Goal: Task Accomplishment & Management: Use online tool/utility

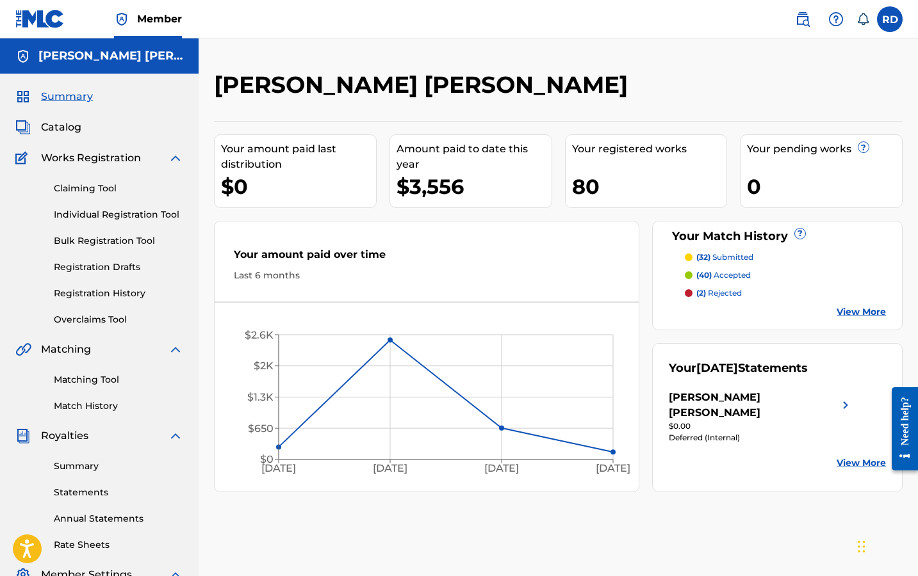
click at [110, 382] on link "Matching Tool" at bounding box center [118, 379] width 129 height 13
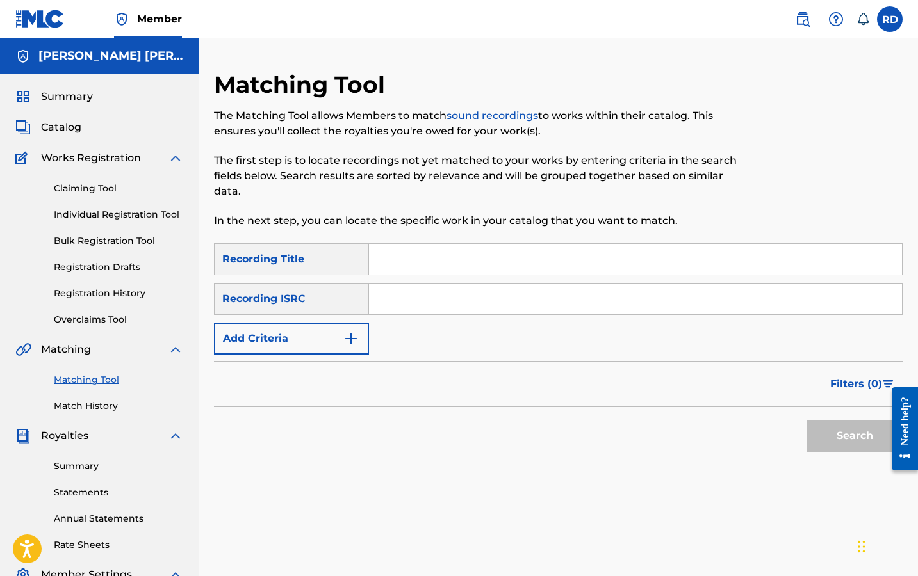
click at [343, 345] on img "Search Form" at bounding box center [350, 338] width 15 height 15
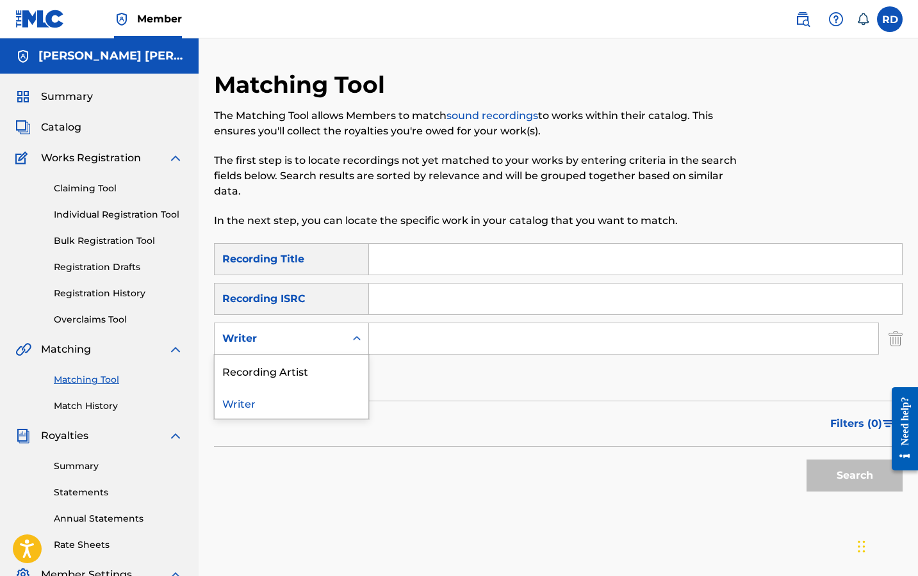
click at [354, 342] on icon "Search Form" at bounding box center [356, 338] width 13 height 13
click at [343, 377] on div "Recording Artist" at bounding box center [292, 371] width 154 height 32
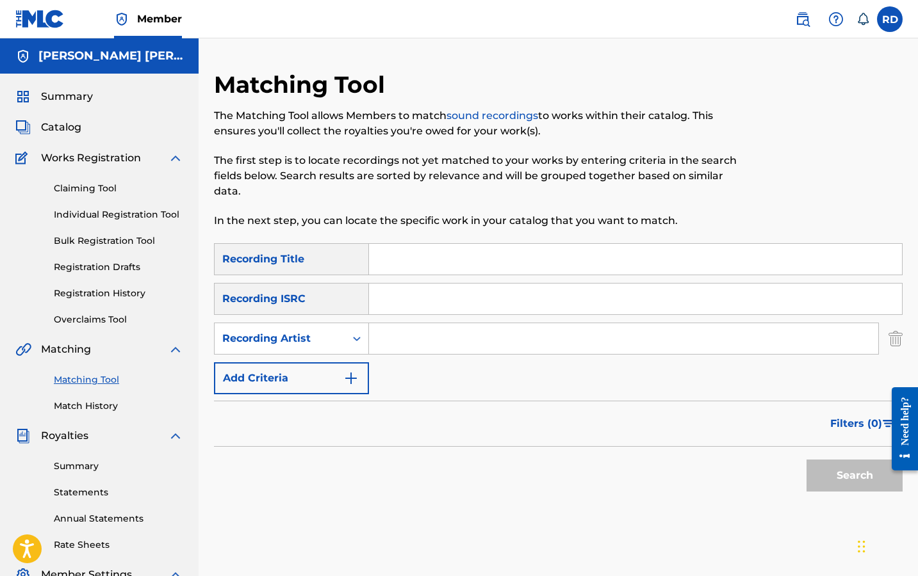
click at [410, 327] on input "Search Form" at bounding box center [623, 338] width 509 height 31
type input "romderful"
click at [854, 476] on button "Search" at bounding box center [854, 476] width 96 height 32
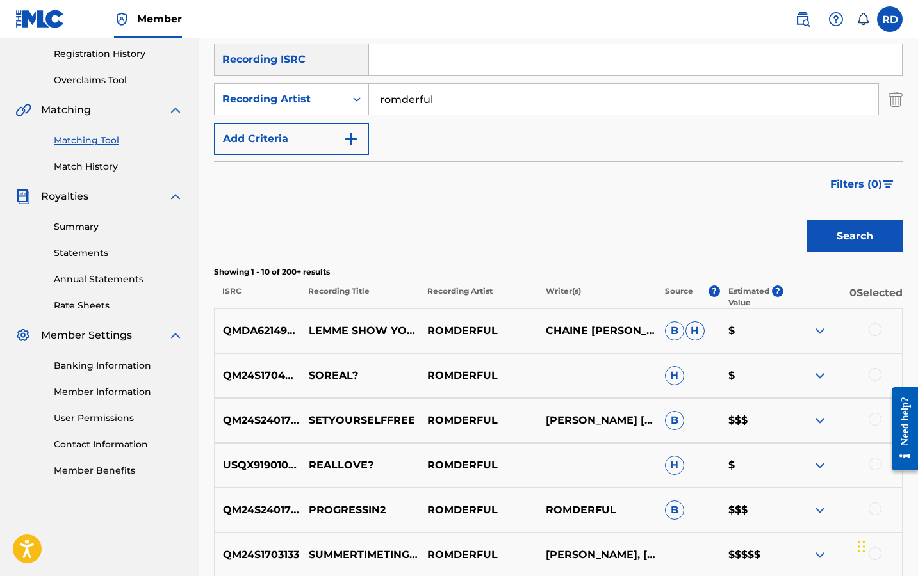
scroll to position [236, 0]
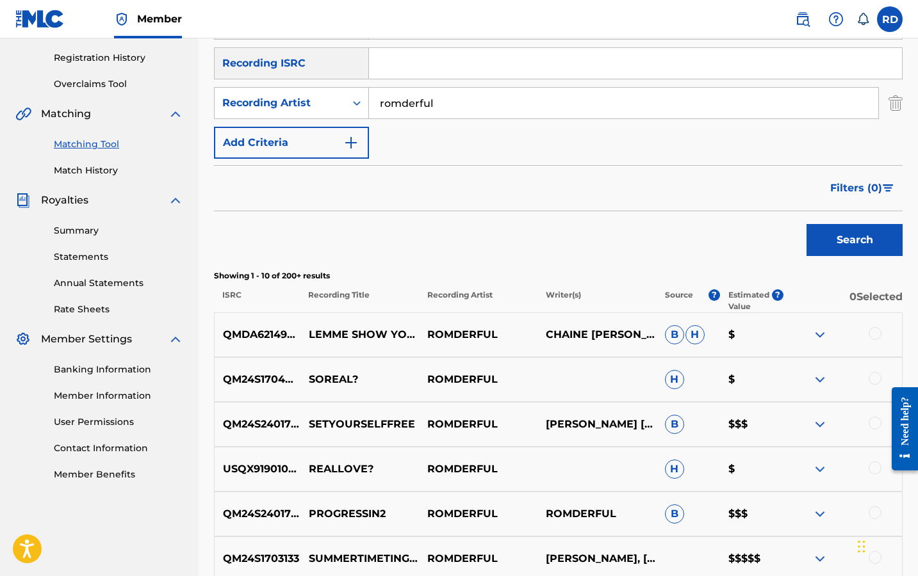
click at [861, 180] on button "Filters ( 0 )" at bounding box center [862, 188] width 80 height 32
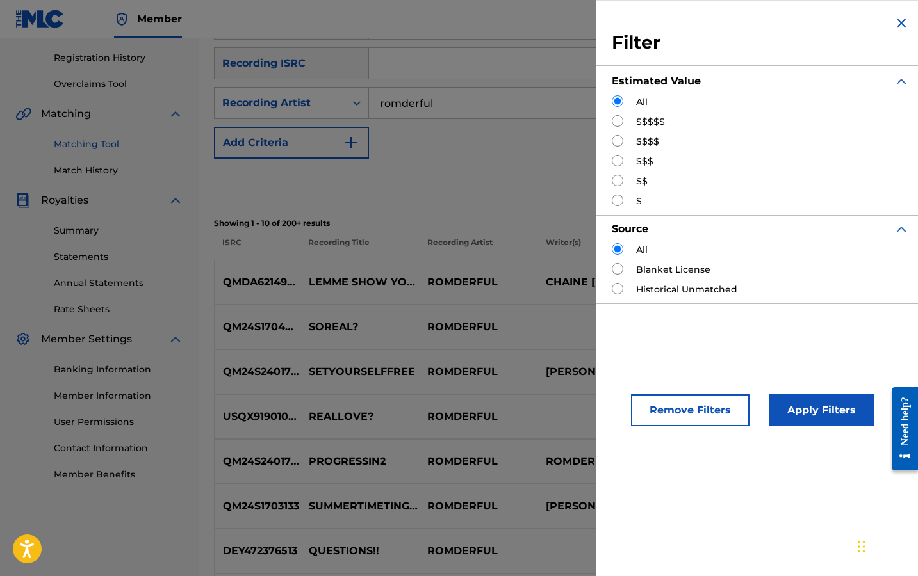
click at [657, 124] on label "$$$$$" at bounding box center [650, 121] width 29 height 13
click at [645, 120] on label "$$$$$" at bounding box center [650, 121] width 29 height 13
click at [616, 118] on input "Search Form" at bounding box center [618, 121] width 12 height 12
radio input "true"
click at [819, 418] on button "Apply Filters" at bounding box center [822, 411] width 106 height 32
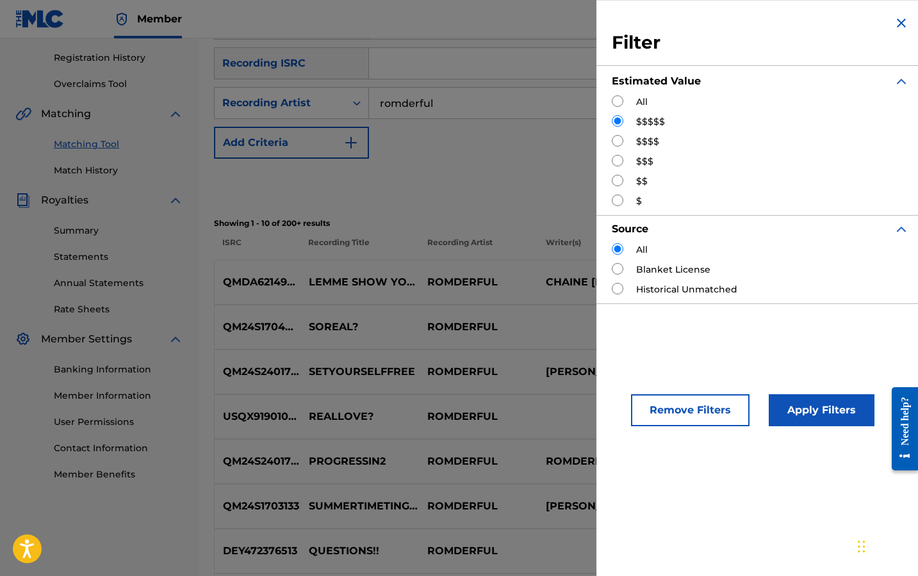
scroll to position [218, 0]
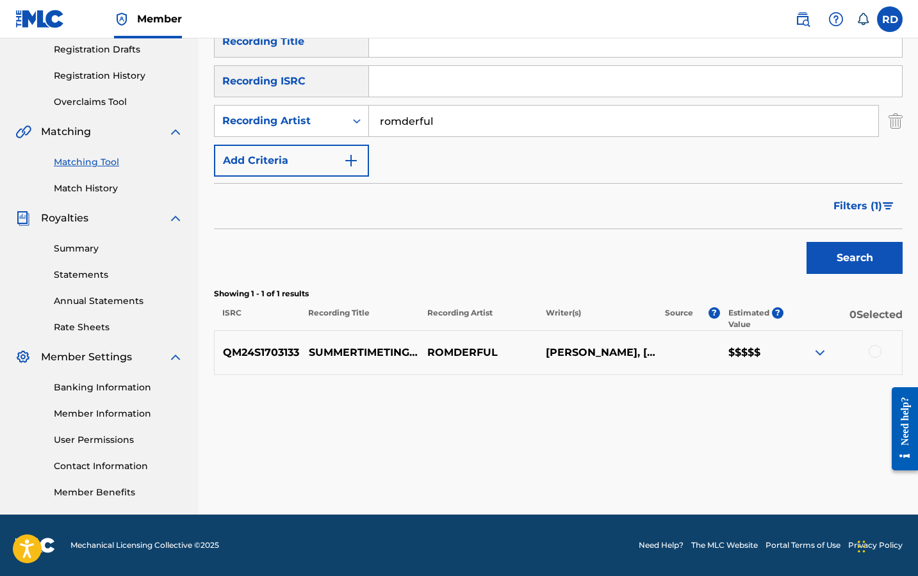
click at [819, 350] on img at bounding box center [819, 352] width 15 height 15
click at [870, 209] on span "Filters ( 1 )" at bounding box center [857, 206] width 49 height 15
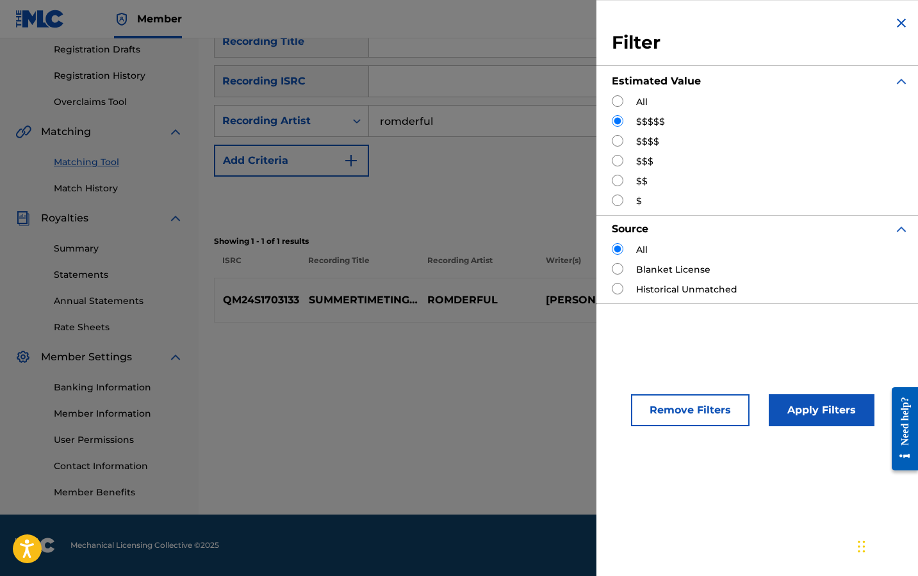
click at [646, 140] on label "$$$$" at bounding box center [647, 141] width 23 height 13
click at [640, 140] on label "$$$$" at bounding box center [647, 141] width 23 height 13
click at [615, 138] on input "Search Form" at bounding box center [618, 141] width 12 height 12
radio input "true"
click at [833, 416] on button "Apply Filters" at bounding box center [822, 411] width 106 height 32
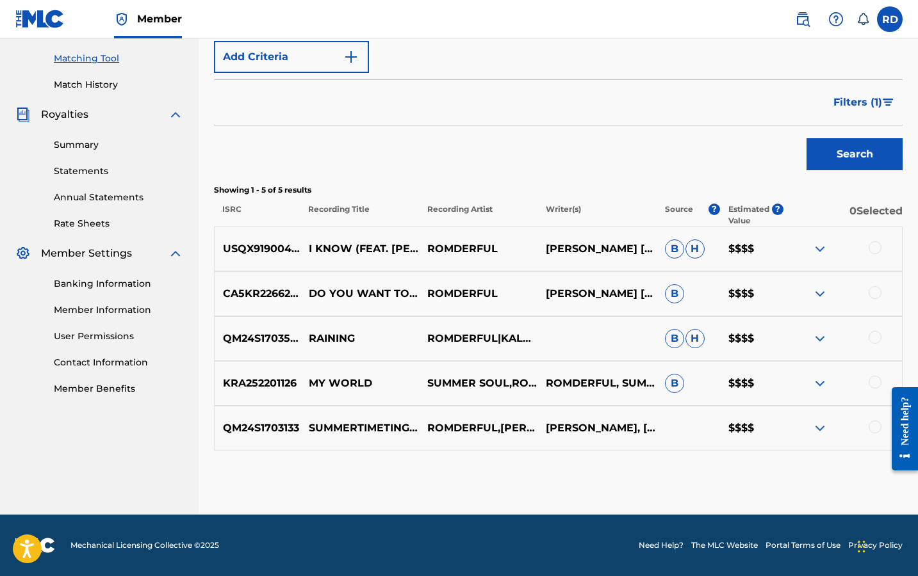
scroll to position [322, 0]
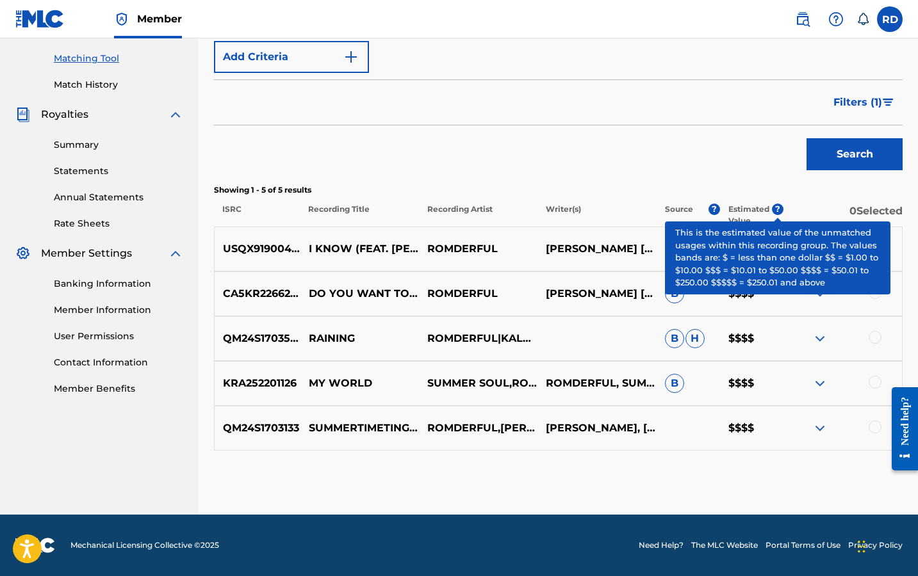
click at [776, 213] on span "?" at bounding box center [778, 210] width 12 height 12
click at [777, 207] on span "?" at bounding box center [778, 210] width 12 height 12
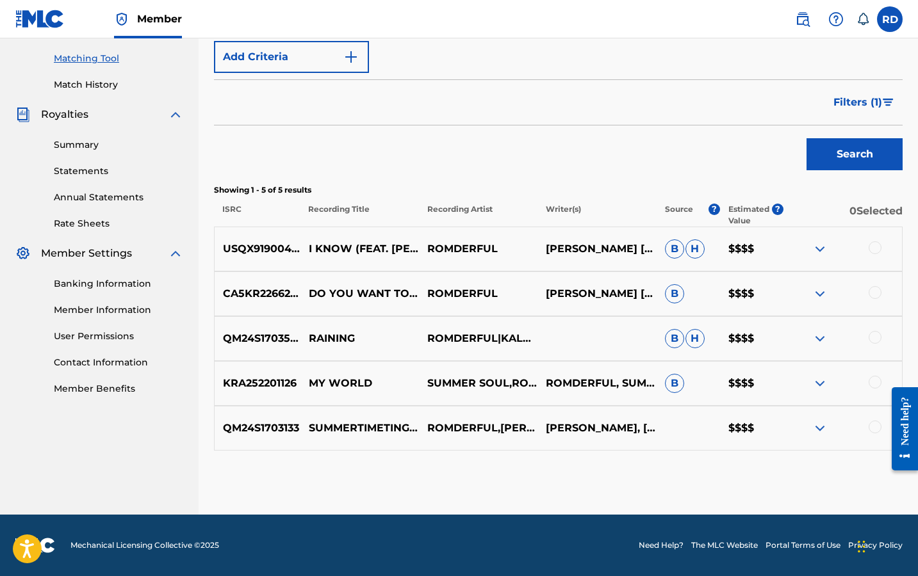
click at [751, 187] on p "Showing 1 - 5 of 5 results" at bounding box center [558, 190] width 689 height 12
click at [136, 309] on link "Member Information" at bounding box center [118, 310] width 129 height 13
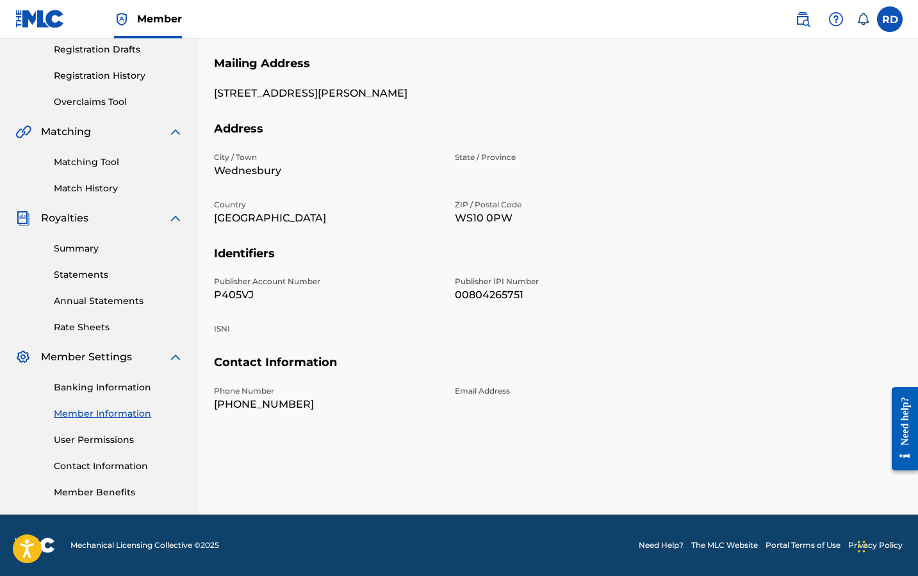
scroll to position [218, 0]
click at [101, 442] on link "User Permissions" at bounding box center [118, 440] width 129 height 13
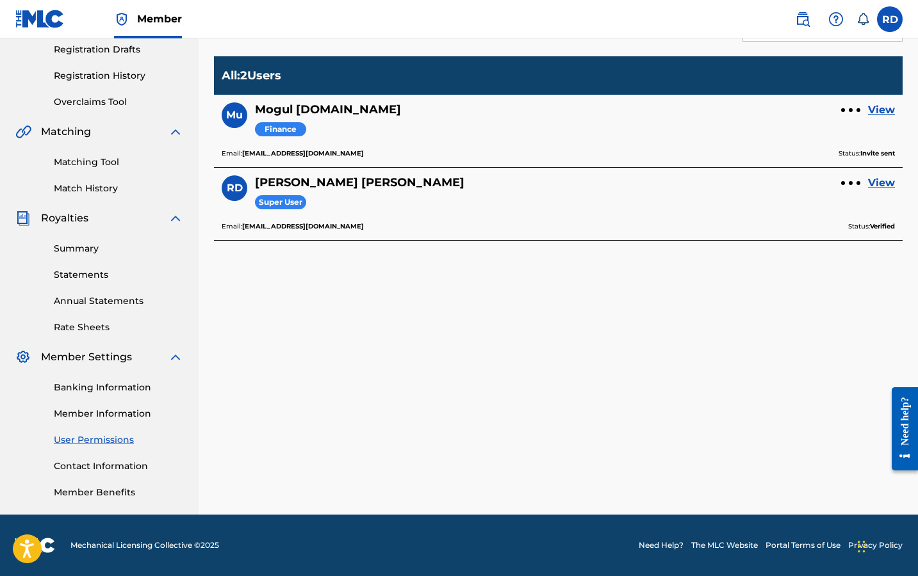
scroll to position [218, 0]
click at [117, 461] on link "Contact Information" at bounding box center [118, 466] width 129 height 13
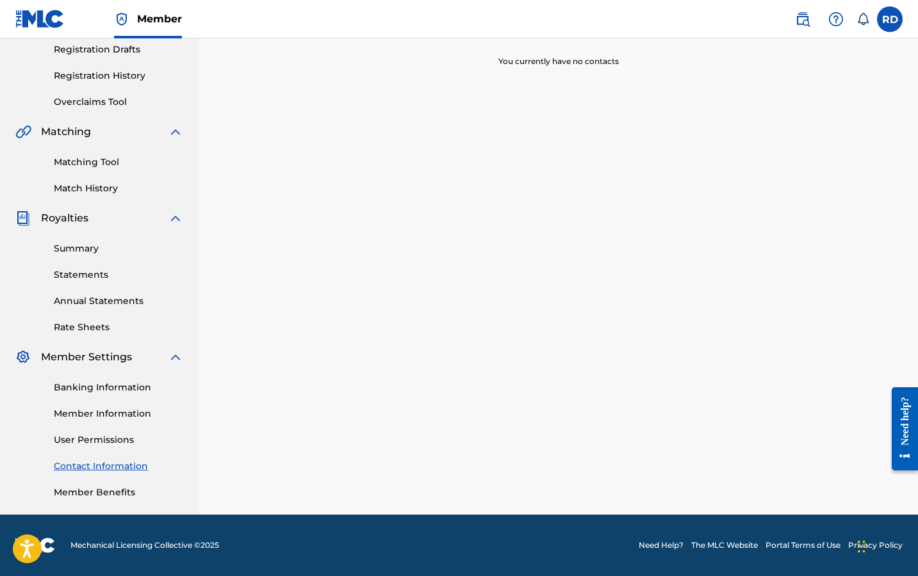
click at [116, 484] on div "Banking Information Member Information User Permissions Contact Information Mem…" at bounding box center [99, 432] width 168 height 135
click at [116, 487] on link "Member Benefits" at bounding box center [118, 492] width 129 height 13
